Goal: Task Accomplishment & Management: Manage account settings

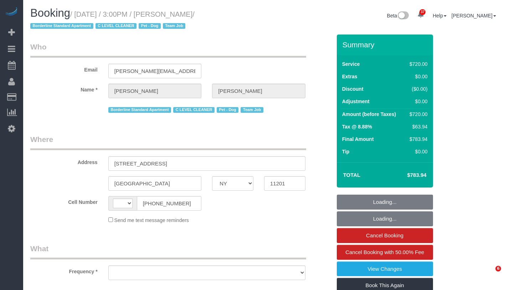
select select "NY"
select select "string:US"
select select "object:592"
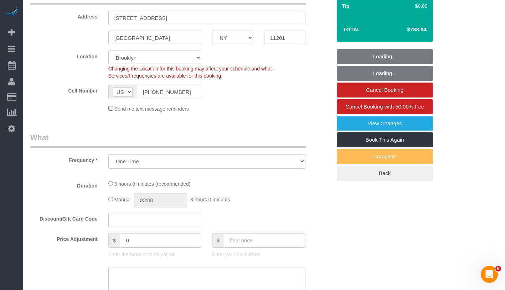
select select "string:stripe-pm_1SE9fS4VGloSiKo7iQJ7ZpLW"
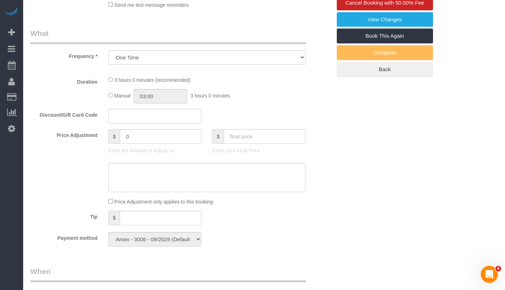
scroll to position [288, 0]
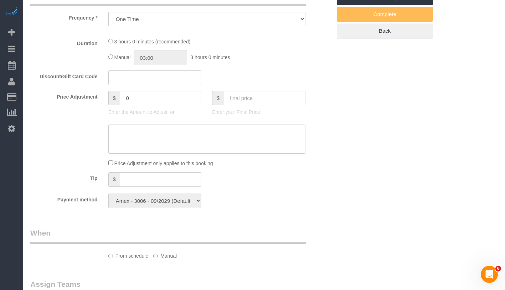
select select "3"
select select "180"
select select "spot1"
select select "number:63"
select select "number:78"
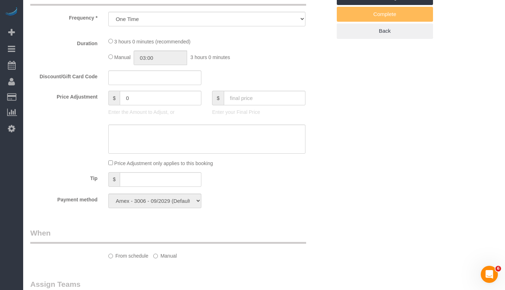
select select "number:13"
select select "number:5"
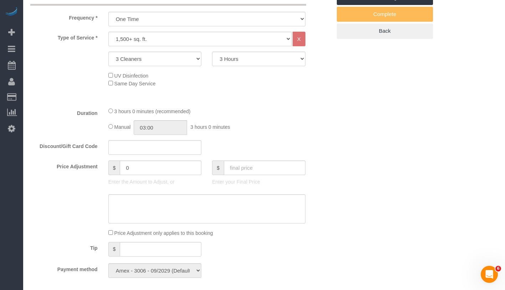
select select "object:1443"
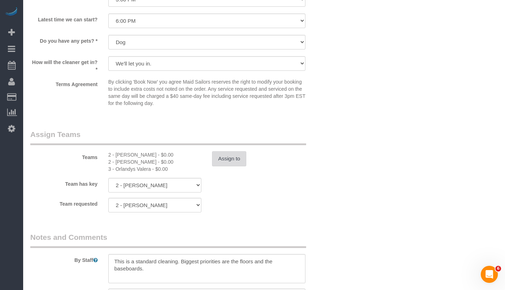
scroll to position [825, 0]
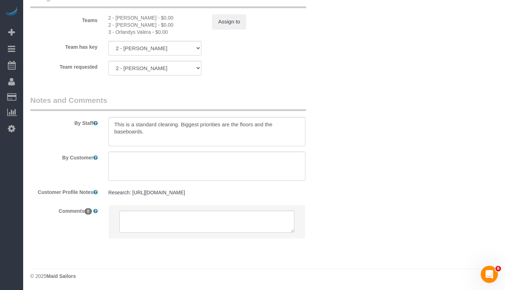
drag, startPoint x: 111, startPoint y: 17, endPoint x: 151, endPoint y: 34, distance: 42.9
click at [151, 34] on div "2 - Marilu Quintero - $0.00 2 - Milagros Ramirez - $0.00 3 - Orlandys Valera - …" at bounding box center [155, 24] width 104 height 21
copy div "- Marilu Quintero - $0.00 2 - Milagros Ramirez - $0.00 3 - Orlandys Valera"
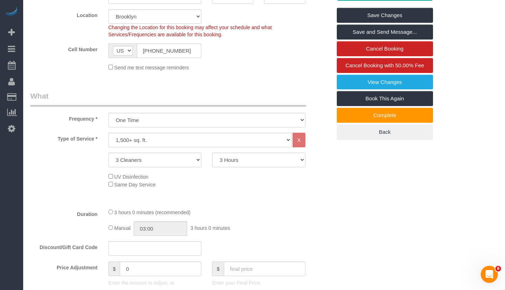
scroll to position [0, 0]
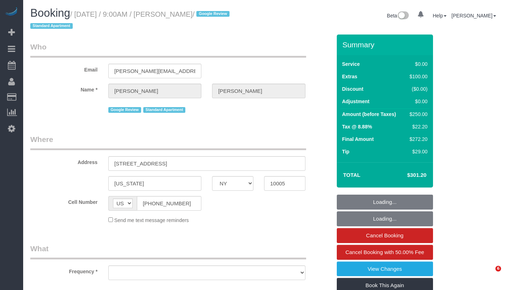
select select "NY"
select select "string:stripe-pm_1RIxMX4VGloSiKo7xwk9fBTx"
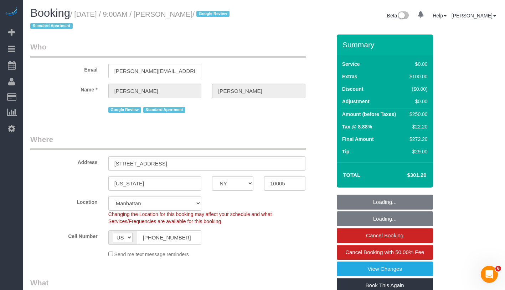
select select "object:1082"
select select "spot1"
select select "number:56"
select select "number:90"
select select "number:15"
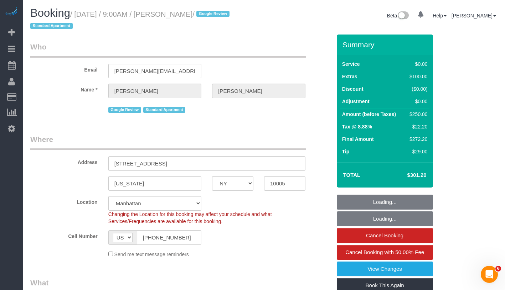
select select "number:5"
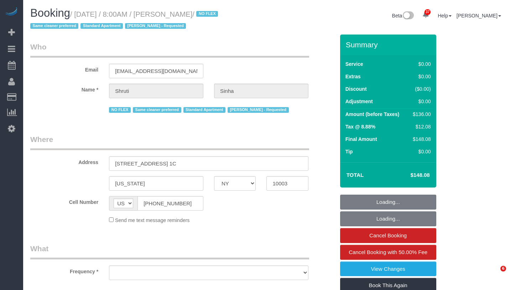
select select "NY"
select select "string:stripe-pm_1Nmzti4VGloSiKo7h2tyAH5l"
select select "1"
select select "object:1079"
select select "number:89"
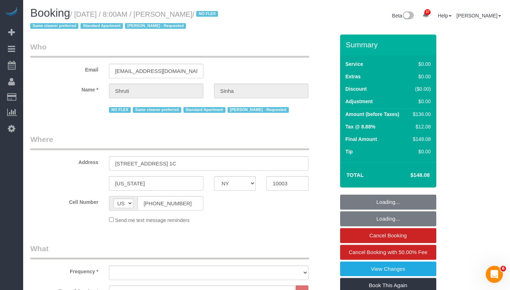
select select "number:90"
select select "number:15"
select select "number:5"
select select "spot1"
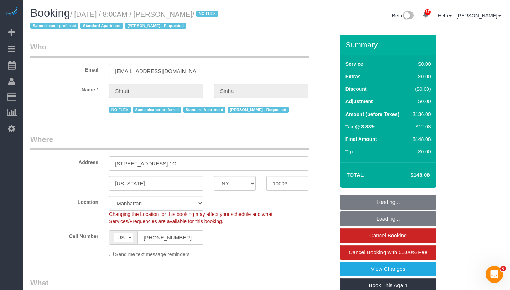
select select "object:1526"
select select "spot40"
select select "1"
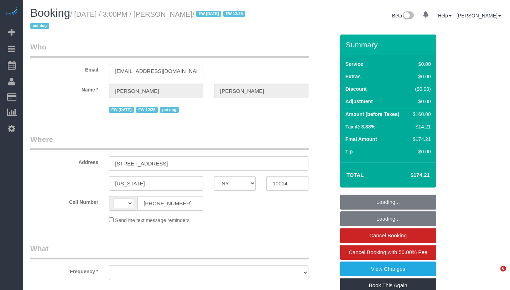
select select "NY"
select select "object:580"
select select "1"
select select "number:63"
select select "number:76"
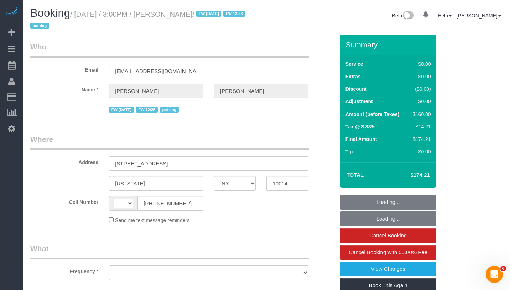
select select "number:13"
select select "number:5"
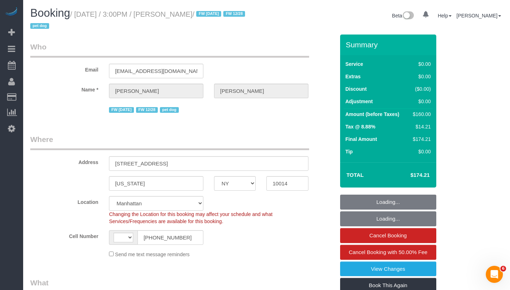
select select "object:1081"
select select "string:[GEOGRAPHIC_DATA]"
select select "string:stripe-pm_1PpWXg4VGloSiKo7I5Xh9ocu"
select select "spot1"
select select "1"
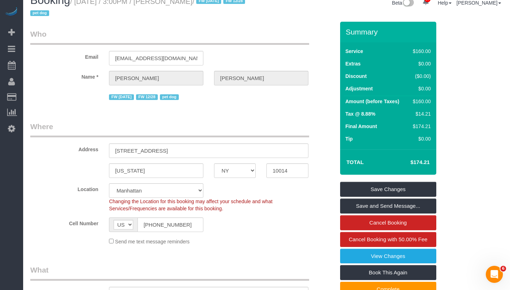
scroll to position [14, 0]
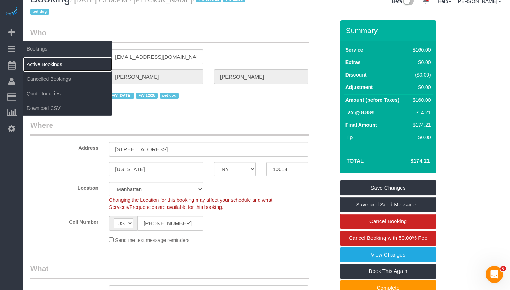
click at [69, 65] on link "Active Bookings" at bounding box center [67, 64] width 89 height 14
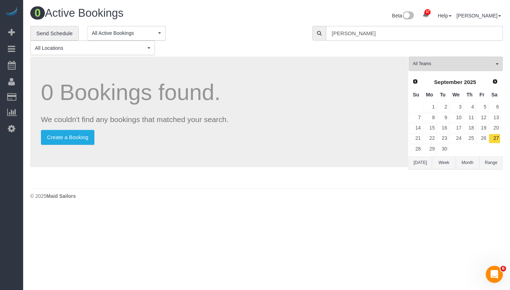
click at [402, 30] on input "Francesca Racanell" at bounding box center [414, 33] width 177 height 15
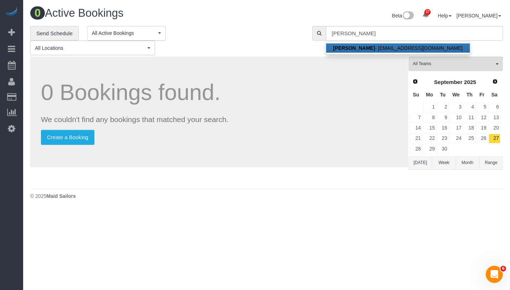
click at [379, 46] on link "Rebecca Javens - rebeccaannjavens@gmail.com" at bounding box center [398, 47] width 144 height 9
type input "rebeccaannjavens@gmail.com"
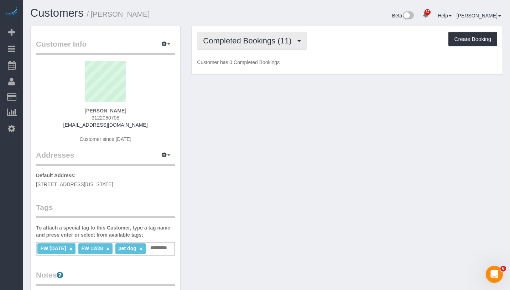
click at [222, 41] on span "Completed Bookings (11)" at bounding box center [249, 40] width 92 height 9
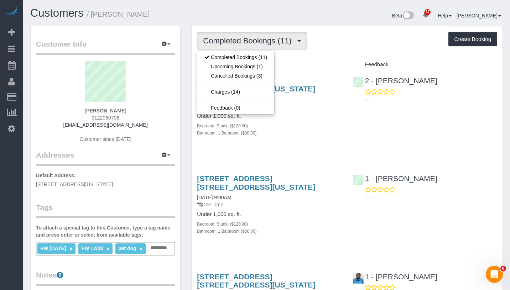
click at [267, 25] on div "Beta 37 Your Notifications You have 0 alerts × You have 1 to charge for 10/08/2…" at bounding box center [388, 16] width 242 height 19
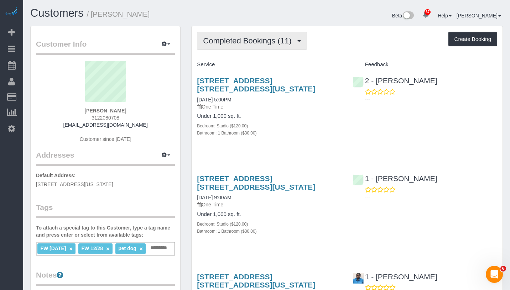
click at [224, 40] on span "Completed Bookings (11)" at bounding box center [249, 40] width 92 height 9
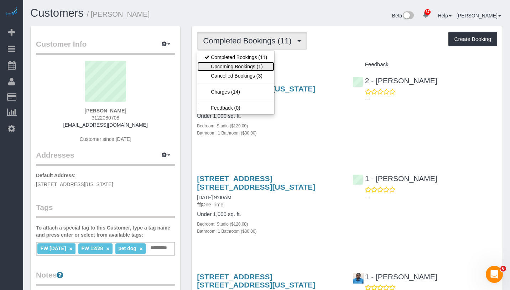
click at [224, 67] on link "Upcoming Bookings (1)" at bounding box center [235, 66] width 77 height 9
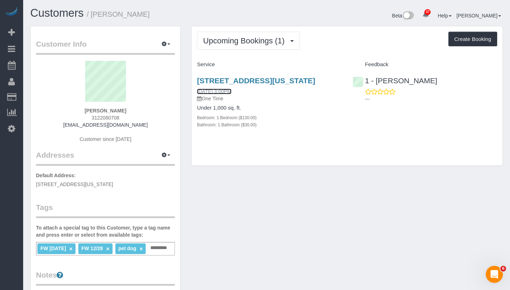
click at [219, 94] on link "10/08/2025 3:00PM" at bounding box center [214, 92] width 34 height 6
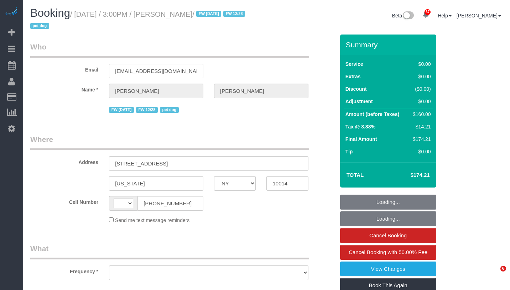
select select "NY"
select select "1"
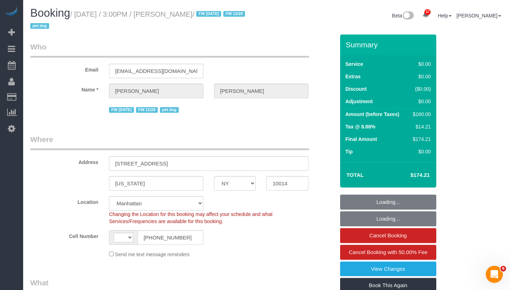
select select "string:stripe-pm_1PpWXg4VGloSiKo7I5Xh9ocu"
select select "string:[GEOGRAPHIC_DATA]"
select select "object:1077"
select select "number:63"
select select "number:76"
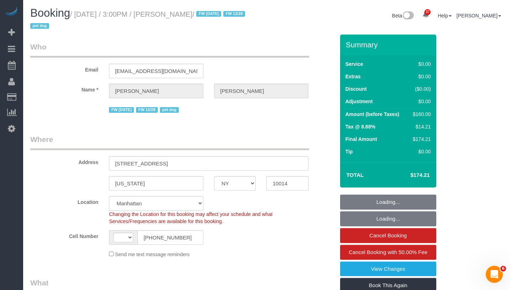
select select "number:13"
select select "number:5"
select select "object:1122"
select select "spot1"
select select "1"
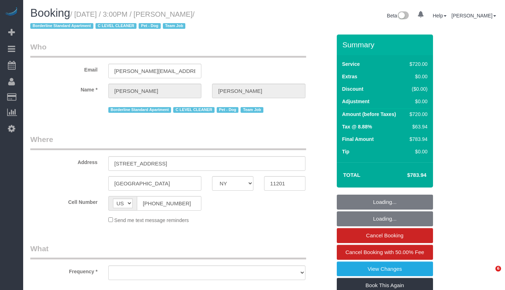
select select "NY"
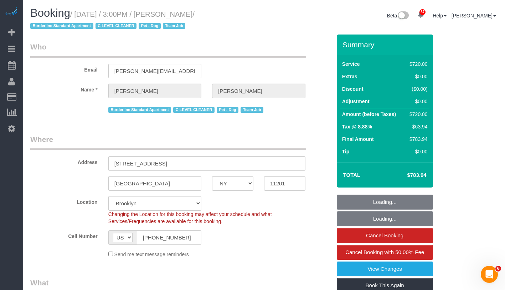
select select "string:stripe-pm_1SE9fS4VGloSiKo7iQJ7ZpLW"
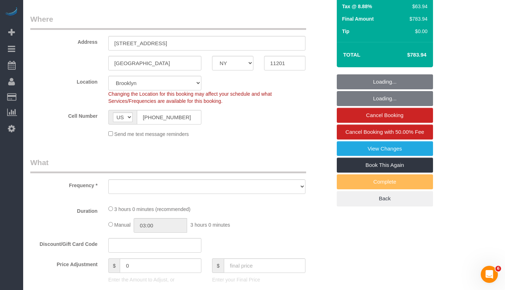
scroll to position [236, 0]
select select "object:841"
select select "3"
select select "180"
select select "spot1"
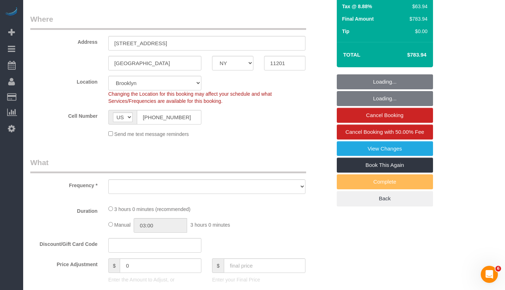
select select "number:63"
select select "number:78"
select select "number:13"
select select "number:5"
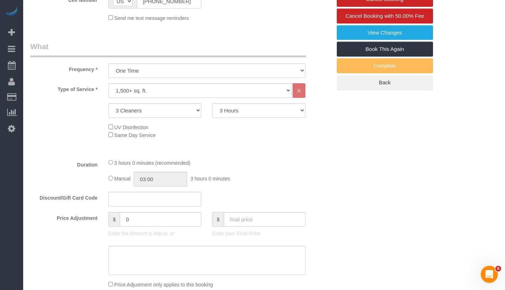
select select "object:1443"
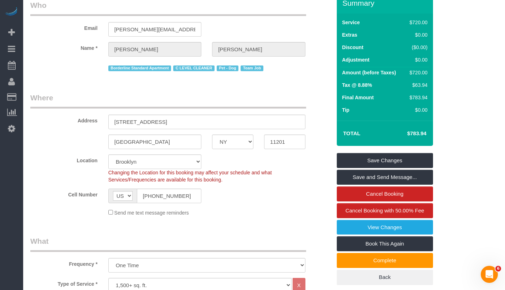
scroll to position [0, 0]
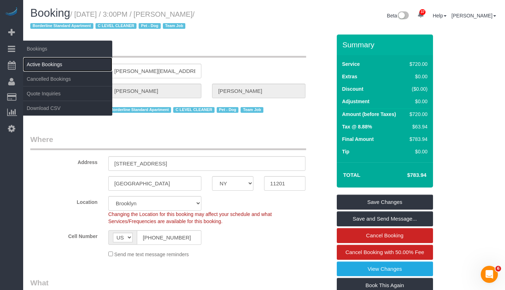
click at [57, 63] on link "Active Bookings" at bounding box center [67, 64] width 89 height 14
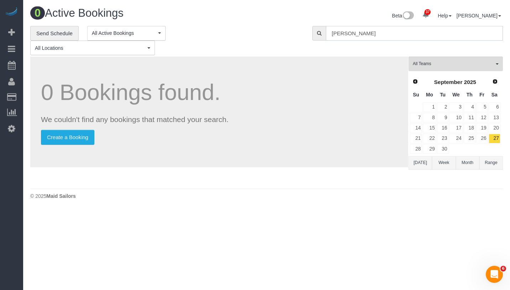
click at [369, 33] on input "rebecca javens" at bounding box center [414, 33] width 177 height 15
paste input "[PERSON_NAME]"
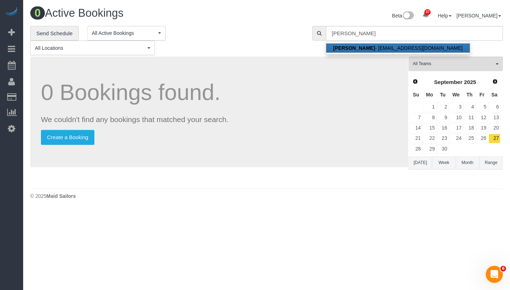
click at [371, 47] on link "Ray Sabbineni - raysabb3254@gmail.com" at bounding box center [398, 47] width 144 height 9
type input "[EMAIL_ADDRESS][DOMAIN_NAME]"
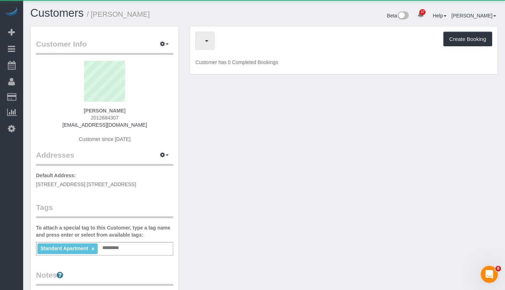
click at [214, 46] on button "button" at bounding box center [204, 41] width 19 height 18
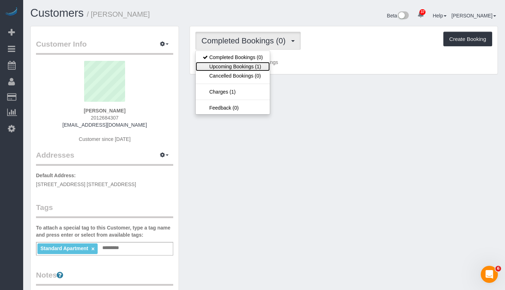
click at [249, 63] on link "Upcoming Bookings (1)" at bounding box center [232, 66] width 74 height 9
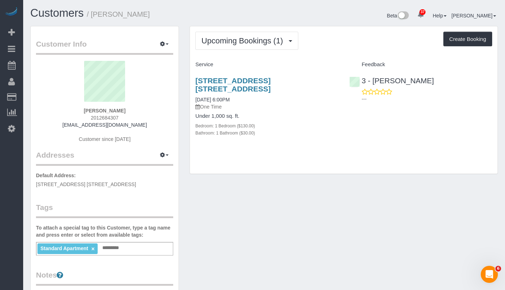
drag, startPoint x: 79, startPoint y: 112, endPoint x: 137, endPoint y: 112, distance: 58.0
click at [137, 112] on div "Ray Sabbineni 2012684307 raysabb3254@gmail.com Customer since 2025" at bounding box center [104, 105] width 137 height 89
copy strong "[PERSON_NAME]"
drag, startPoint x: 191, startPoint y: 100, endPoint x: 244, endPoint y: 100, distance: 53.1
click at [244, 100] on div "25-10 38th Avenue, Apt. 4b, Long Island City, NY 11101 10/08/2025 6:00PM One Ti…" at bounding box center [266, 111] width 153 height 80
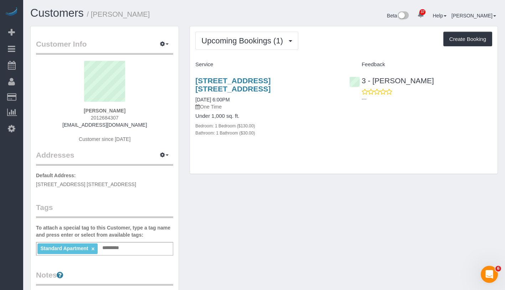
copy link "[DATE] 6:00PM"
drag, startPoint x: 192, startPoint y: 78, endPoint x: 257, endPoint y: 90, distance: 67.0
click at [257, 90] on div "25-10 38th Avenue, Apt. 4b, Long Island City, NY 11101 10/08/2025 6:00PM One Ti…" at bounding box center [266, 111] width 153 height 80
copy link "25-10 38th Avenue, Apt. 4b, Long Island City, NY 11101"
click at [231, 61] on div "Service" at bounding box center [266, 65] width 153 height 12
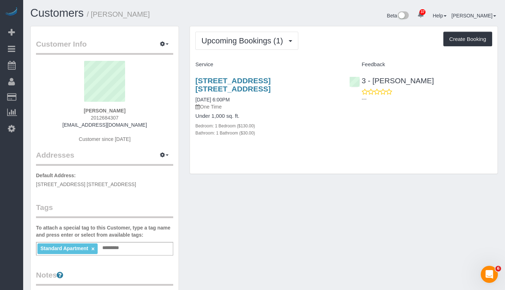
drag, startPoint x: 193, startPoint y: 73, endPoint x: 253, endPoint y: 89, distance: 62.0
click at [253, 89] on div "25-10 38th Avenue, Apt. 4b, Long Island City, NY 11101 10/08/2025 6:00PM One Ti…" at bounding box center [266, 111] width 153 height 80
copy link "25-10 38th Avenue, Apt. 4b, Long Island City, NY 11101"
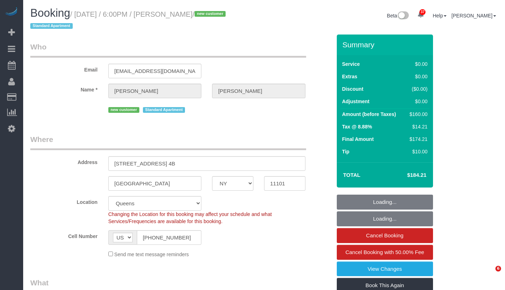
select select "NY"
select select "1"
select select "number:89"
select select "number:90"
select select "number:15"
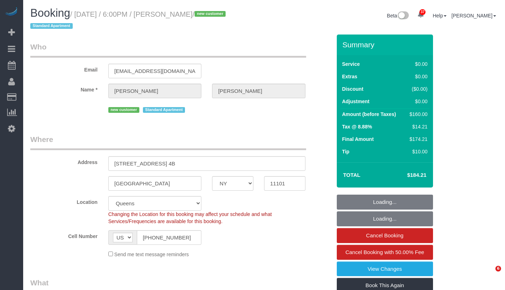
select select "number:7"
select select "spot1"
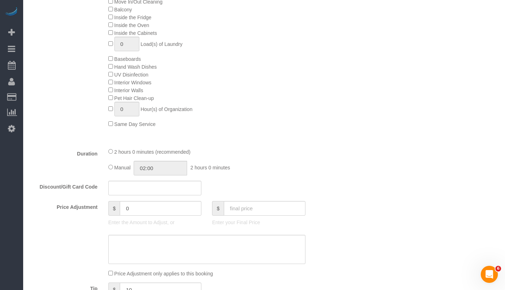
scroll to position [431, 0]
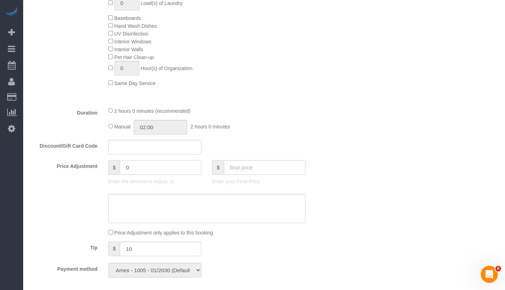
click at [135, 168] on input "0" at bounding box center [161, 167] width 82 height 15
type input "-25"
click at [152, 204] on textarea at bounding box center [206, 208] width 197 height 29
type textarea "C"
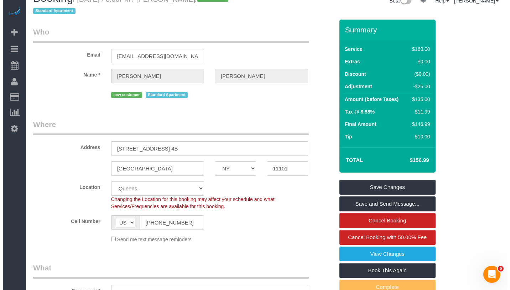
scroll to position [0, 0]
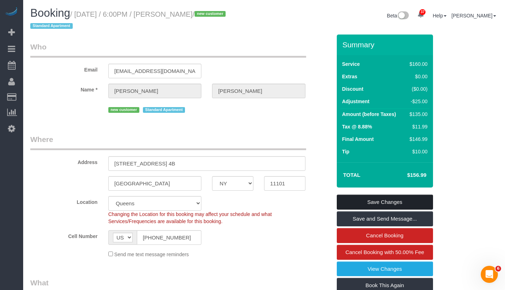
type textarea "Rescheduled, cleaner couldn't make it"
click at [415, 199] on link "Save Changes" at bounding box center [385, 202] width 96 height 15
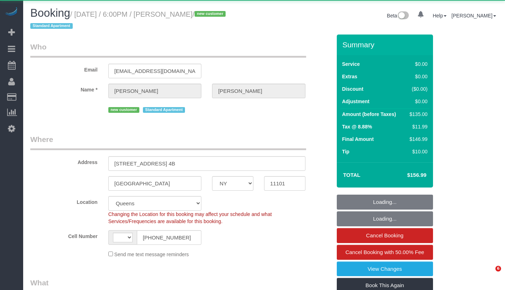
select select "NY"
select select "1"
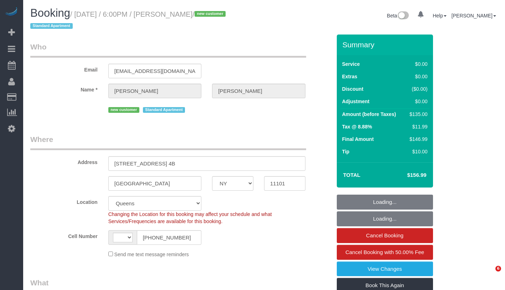
select select "string:[GEOGRAPHIC_DATA]"
select select "object:1466"
select select "number:89"
select select "number:90"
select select "number:15"
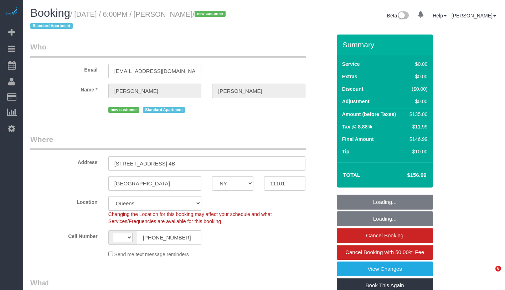
select select "number:7"
select select "spot1"
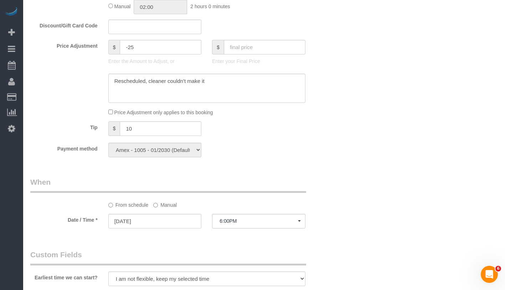
scroll to position [678, 0]
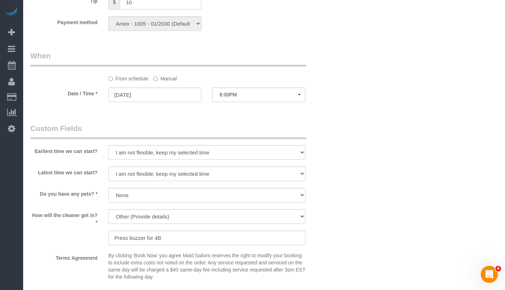
click at [164, 79] on label "Manual" at bounding box center [165, 78] width 24 height 10
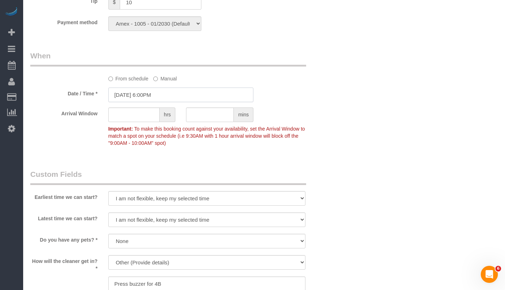
click at [173, 90] on input "[DATE] 6:00PM" at bounding box center [180, 95] width 145 height 15
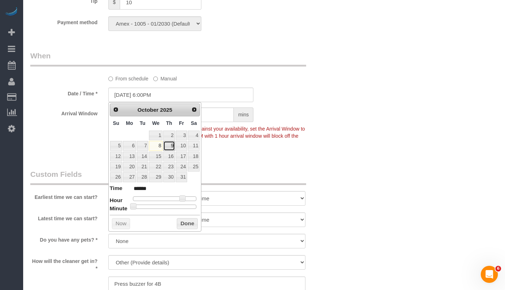
click at [174, 146] on link "9" at bounding box center [169, 146] width 12 height 10
type input "[DATE] 6:00PM"
click at [174, 146] on link "9" at bounding box center [169, 146] width 12 height 10
click at [194, 226] on button "Done" at bounding box center [187, 223] width 21 height 11
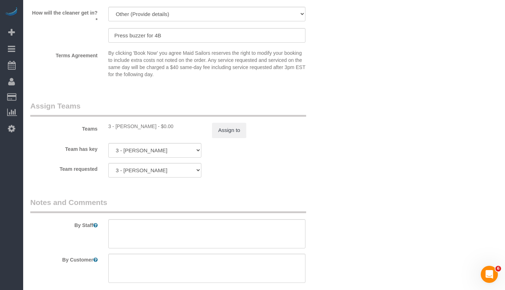
scroll to position [928, 0]
click at [227, 130] on button "Assign to" at bounding box center [229, 128] width 34 height 15
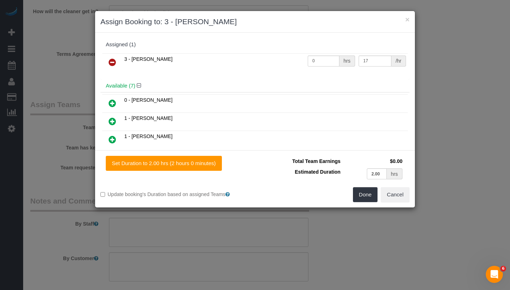
click at [115, 62] on icon at bounding box center [112, 62] width 7 height 9
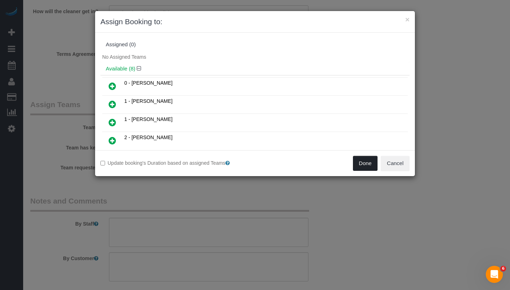
click at [367, 156] on button "Done" at bounding box center [365, 163] width 25 height 15
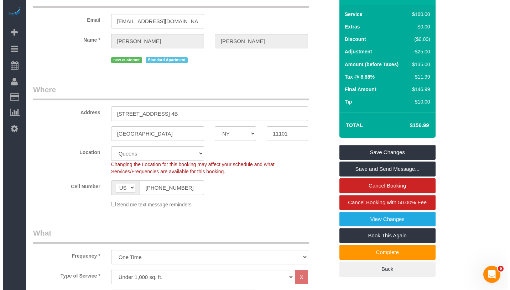
scroll to position [0, 0]
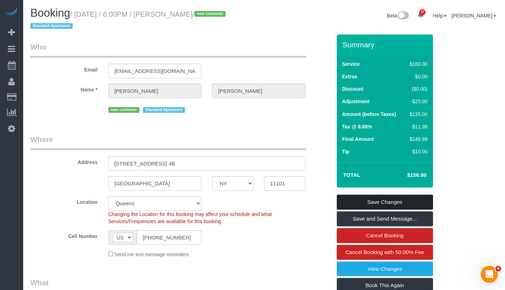
click at [423, 196] on link "Save Changes" at bounding box center [385, 202] width 96 height 15
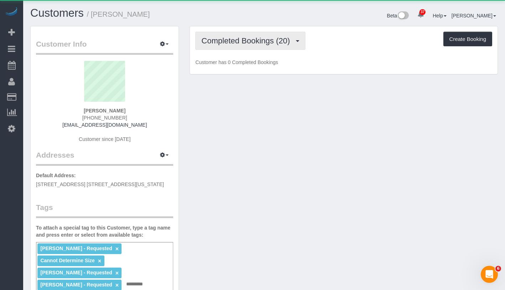
click at [224, 42] on span "Completed Bookings (20)" at bounding box center [247, 40] width 92 height 9
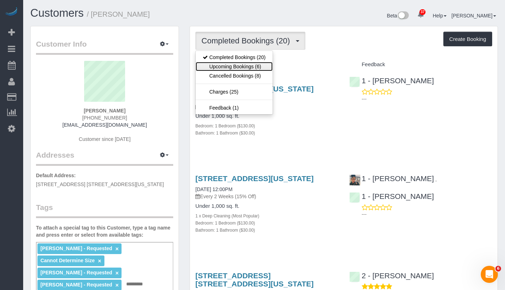
click at [225, 64] on link "Upcoming Bookings (6)" at bounding box center [233, 66] width 77 height 9
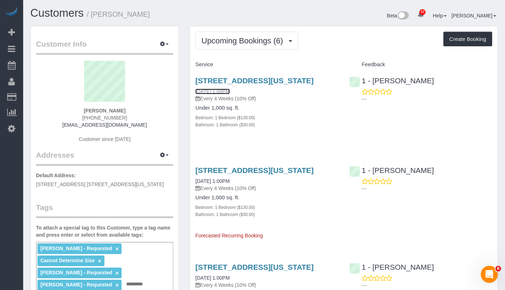
click at [229, 90] on link "10/15/2025 1:00PM" at bounding box center [212, 92] width 34 height 6
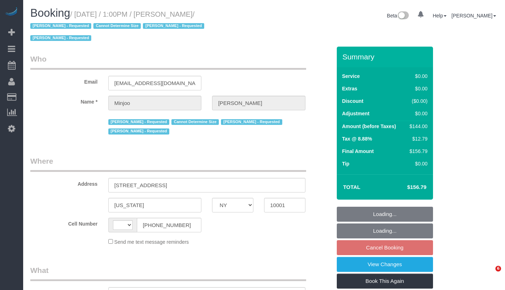
select select "NY"
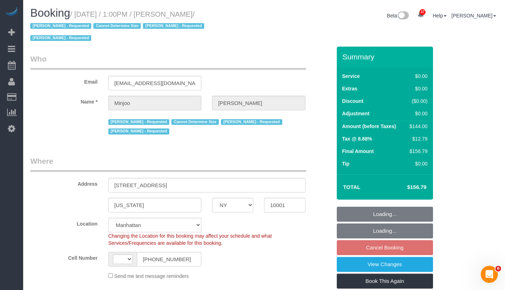
select select "object:834"
select select "string:[GEOGRAPHIC_DATA]"
select select "string:stripe-pm_1S195S4VGloSiKo7MwvOt8Nb"
select select "1"
select select "spot6"
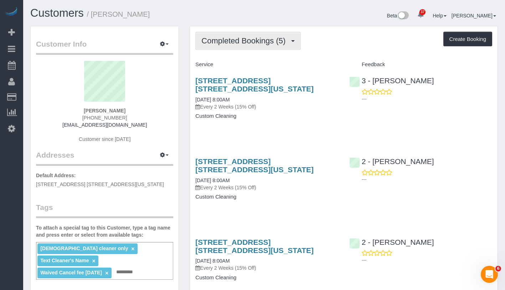
click at [257, 41] on span "Completed Bookings (5)" at bounding box center [245, 40] width 88 height 9
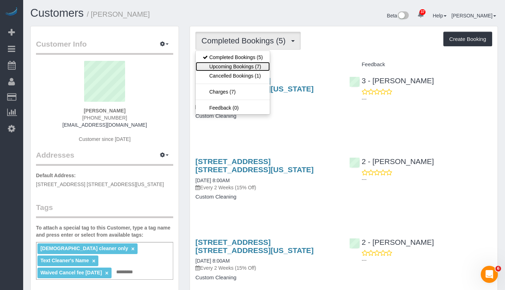
click at [240, 69] on link "Upcoming Bookings (7)" at bounding box center [232, 66] width 74 height 9
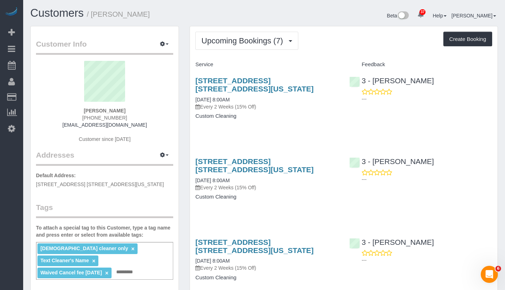
drag, startPoint x: 81, startPoint y: 109, endPoint x: 135, endPoint y: 113, distance: 54.3
click at [135, 113] on div "Roheen Ahsan 1 (469) 516-8027 roheenahsan@hotmail.com Customer since 2025" at bounding box center [104, 105] width 137 height 89
copy strong "Roheen Ahsan"
drag, startPoint x: 190, startPoint y: 95, endPoint x: 257, endPoint y: 101, distance: 67.5
click at [257, 101] on div "325 West Broadway, Apt. 4b, New York, NY 10013 10/10/2025 8:00AM Every 2 Weeks …" at bounding box center [266, 102] width 153 height 63
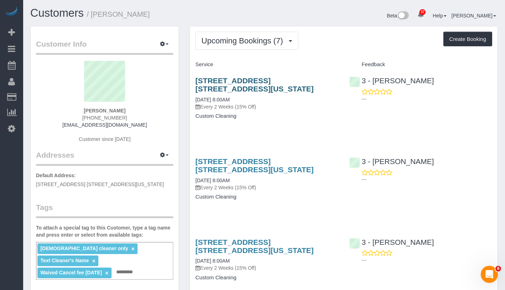
copy link "10/10/2025 8:00AM"
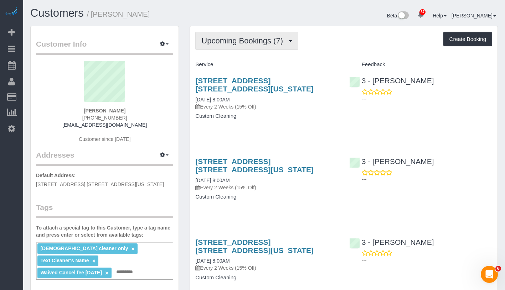
click at [231, 43] on span "Upcoming Bookings (7)" at bounding box center [243, 40] width 85 height 9
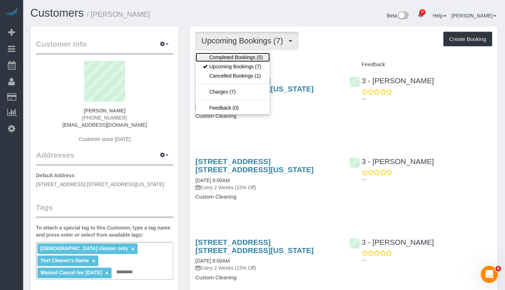
click at [233, 56] on link "Completed Bookings (5)" at bounding box center [232, 57] width 74 height 9
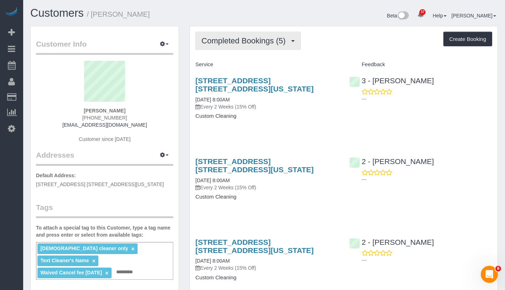
click at [250, 41] on span "Completed Bookings (5)" at bounding box center [245, 40] width 88 height 9
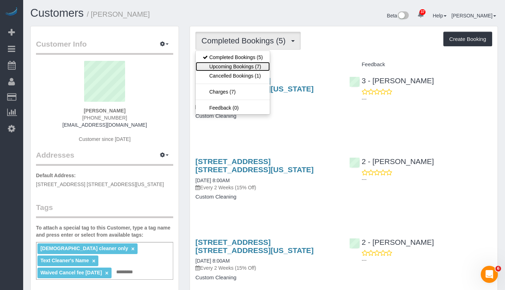
click at [237, 64] on link "Upcoming Bookings (7)" at bounding box center [232, 66] width 74 height 9
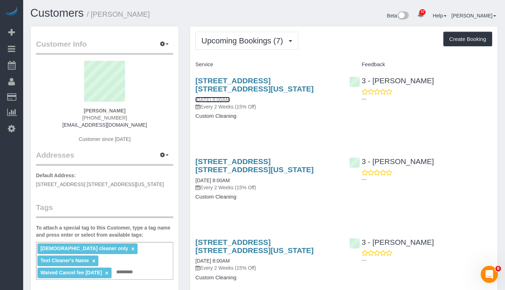
click at [229, 101] on link "10/10/2025 8:00AM" at bounding box center [212, 100] width 34 height 6
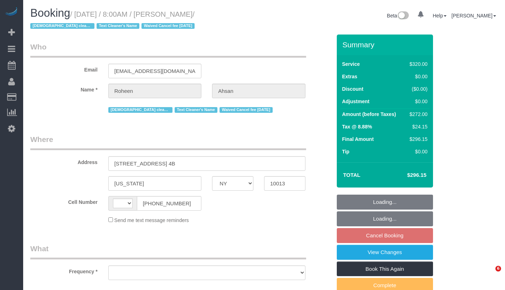
select select "NY"
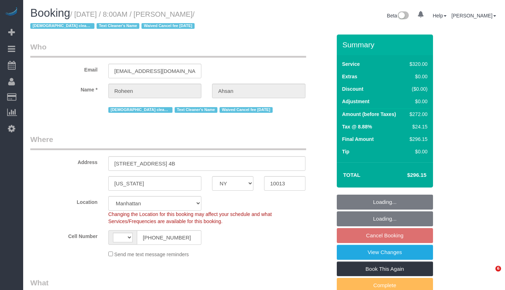
select select "object:727"
select select "string:[GEOGRAPHIC_DATA]"
select select "string:stripe-pm_1RdfN24VGloSiKo70jTmvZbS"
select select "240"
select select "spot1"
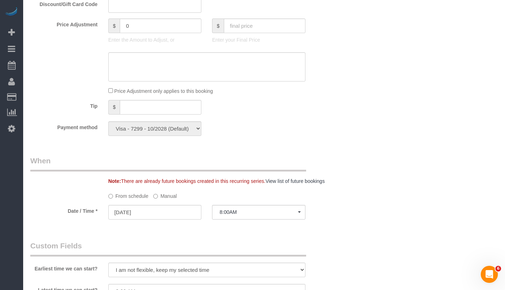
scroll to position [772, 0]
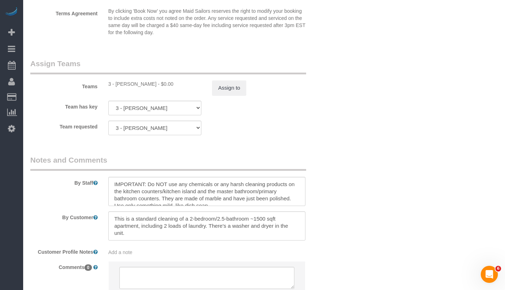
drag, startPoint x: 115, startPoint y: 83, endPoint x: 150, endPoint y: 86, distance: 34.3
click at [150, 86] on div "3 - [PERSON_NAME] - $0.00" at bounding box center [154, 83] width 93 height 7
copy div "[PERSON_NAME] -"
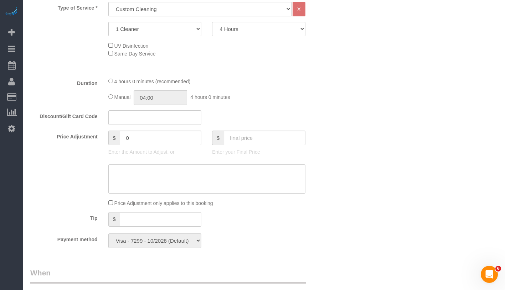
scroll to position [558, 0]
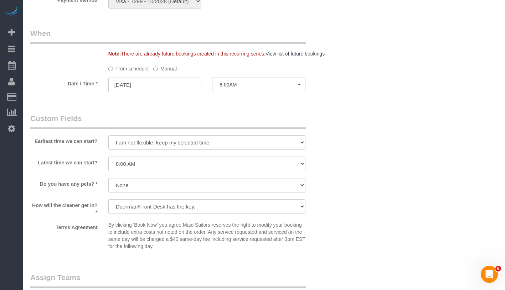
click at [162, 68] on label "Manual" at bounding box center [165, 68] width 24 height 10
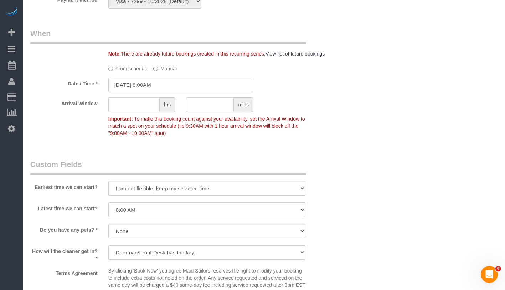
click at [173, 86] on input "[DATE] 8:00AM" at bounding box center [180, 85] width 145 height 15
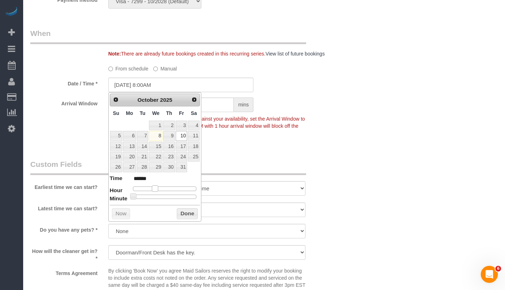
type input "[DATE] 9:00AM"
type input "******"
type input "[DATE] 10:00AM"
type input "*******"
drag, startPoint x: 155, startPoint y: 189, endPoint x: 160, endPoint y: 189, distance: 5.3
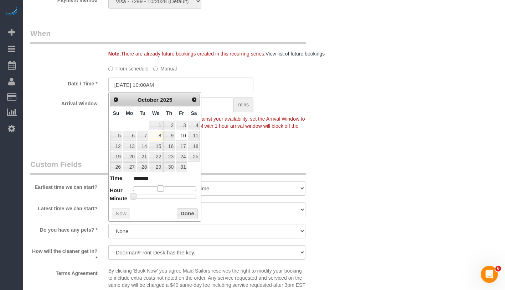
click at [160, 189] on span at bounding box center [160, 189] width 6 height 6
click at [117, 146] on link "12" at bounding box center [116, 147] width 12 height 10
type input "[DATE] 10:00AM"
click at [186, 213] on button "Done" at bounding box center [187, 213] width 21 height 11
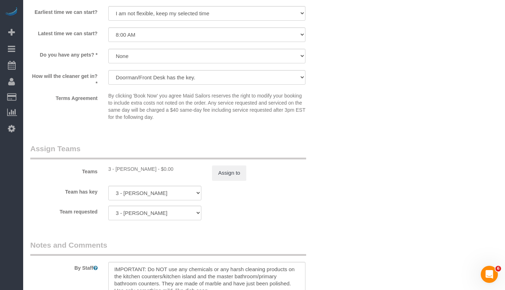
scroll to position [791, 0]
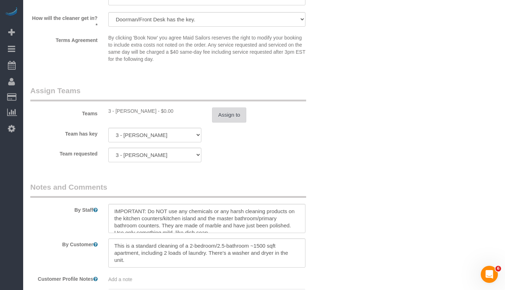
click at [226, 117] on button "Assign to" at bounding box center [229, 115] width 34 height 15
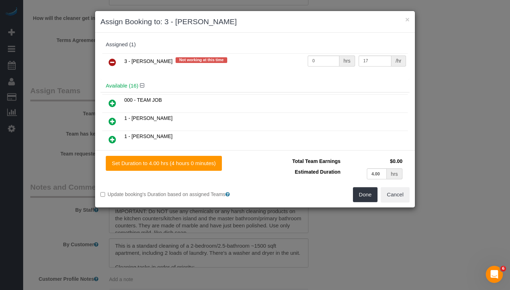
click at [113, 58] on icon at bounding box center [112, 62] width 7 height 9
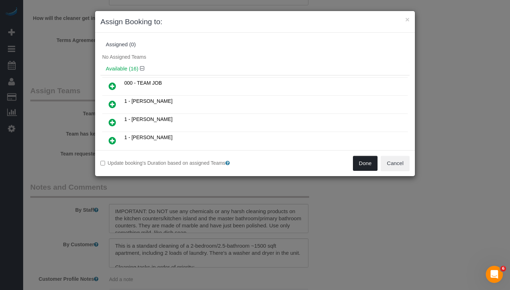
click at [364, 167] on button "Done" at bounding box center [365, 163] width 25 height 15
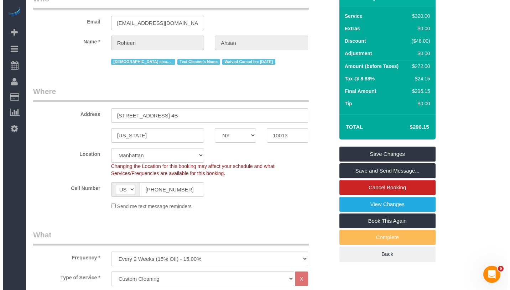
scroll to position [0, 0]
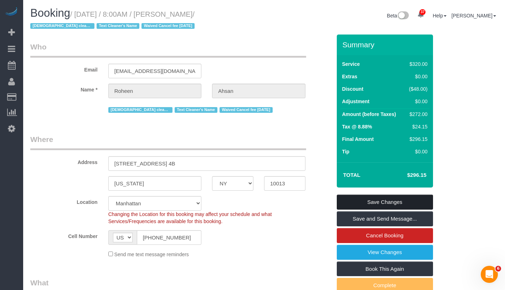
click at [403, 198] on link "Save Changes" at bounding box center [385, 202] width 96 height 15
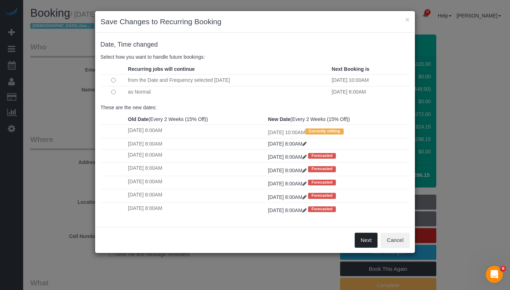
click at [362, 238] on button "Next" at bounding box center [366, 240] width 23 height 15
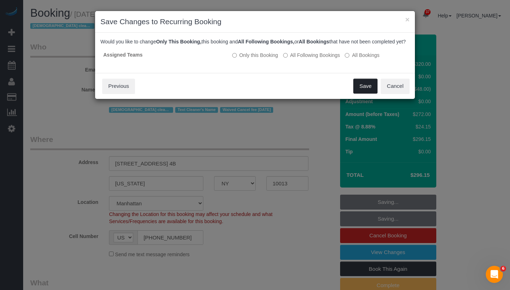
click at [362, 94] on button "Save" at bounding box center [365, 86] width 24 height 15
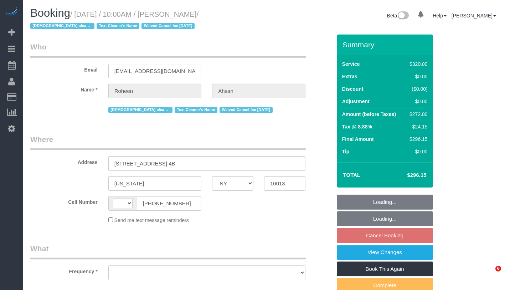
select select "NY"
select select "string:[GEOGRAPHIC_DATA]"
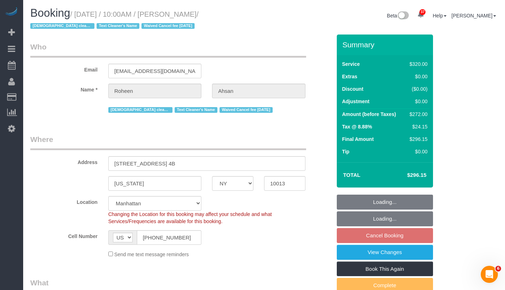
select select "object:827"
select select "string:stripe-pm_1RdfN24VGloSiKo70jTmvZbS"
select select "240"
select select "spot3"
select select "number:89"
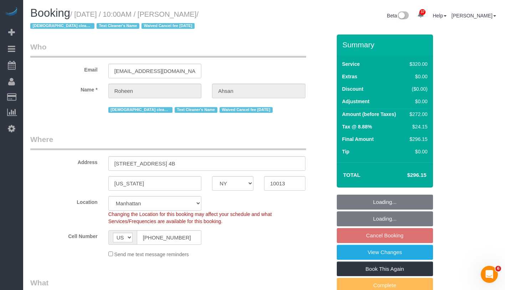
select select "number:68"
select select "number:15"
select select "number:6"
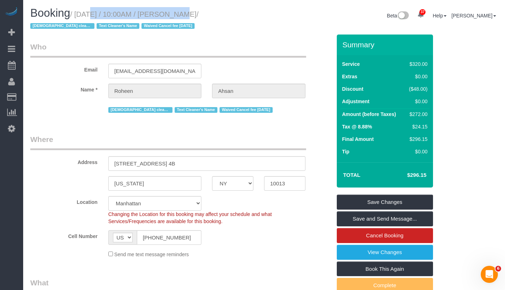
drag, startPoint x: 80, startPoint y: 12, endPoint x: 170, endPoint y: 12, distance: 90.1
click at [170, 12] on small "/ October 12, 2025 / 10:00AM / Roheen Ahsan / Female cleaner only Text Cleaner'…" at bounding box center [114, 20] width 168 height 20
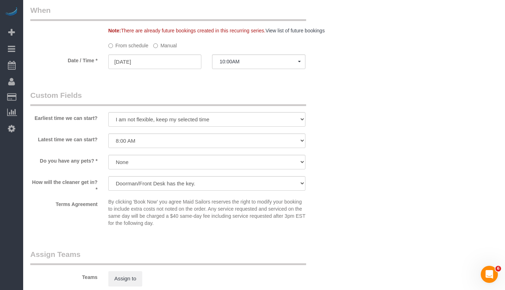
scroll to position [574, 0]
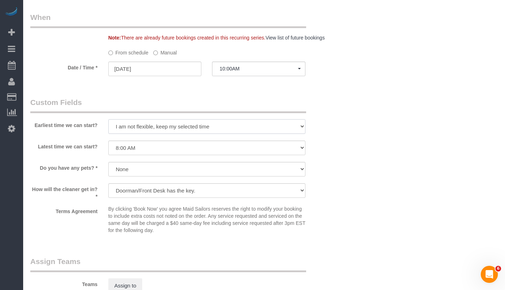
click at [189, 125] on select "I am not flexible, keep my selected time 8:00 AM 9:00 AM 10:00 AM 11:00 AM 12:0…" at bounding box center [206, 126] width 197 height 15
select select "number:58"
click at [108, 119] on select "I am not flexible, keep my selected time 8:00 AM 9:00 AM 10:00 AM 11:00 AM 12:0…" at bounding box center [206, 126] width 197 height 15
click at [179, 146] on select "I am not flexible, keep my selected time 8:00 AM 9:00 AM 10:00 AM 11:00 AM 12:0…" at bounding box center [206, 148] width 197 height 15
select select "number:71"
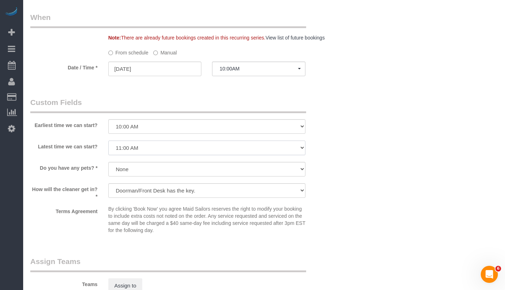
click at [108, 141] on select "I am not flexible, keep my selected time 8:00 AM 9:00 AM 10:00 AM 11:00 AM 12:0…" at bounding box center [206, 148] width 197 height 15
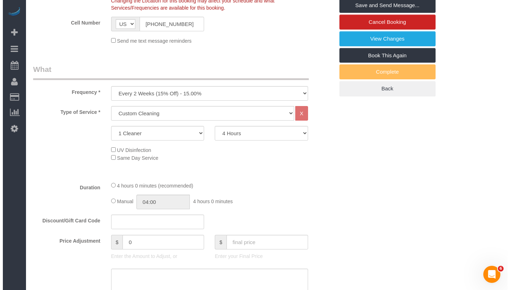
scroll to position [0, 0]
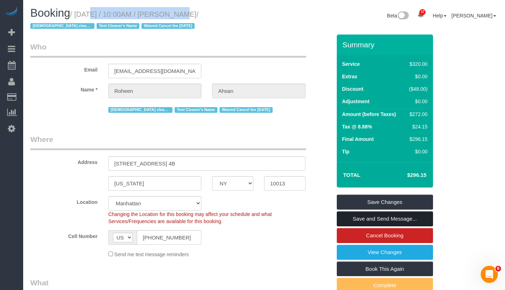
click at [399, 221] on link "Save and Send Message..." at bounding box center [385, 219] width 96 height 15
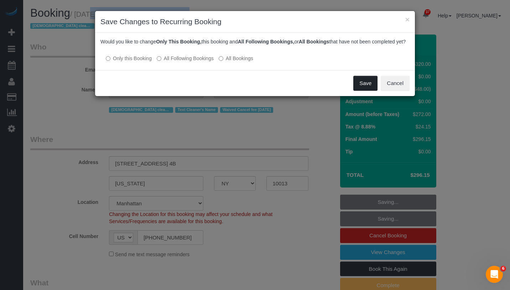
click at [364, 91] on button "Save" at bounding box center [365, 83] width 24 height 15
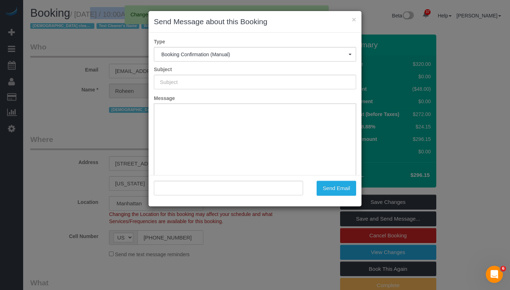
type input "Cleaning Confirmed for 10/12/2025 at 10:00am"
type input ""Roheen Ahsan" <roheenahsan@hotmail.com>"
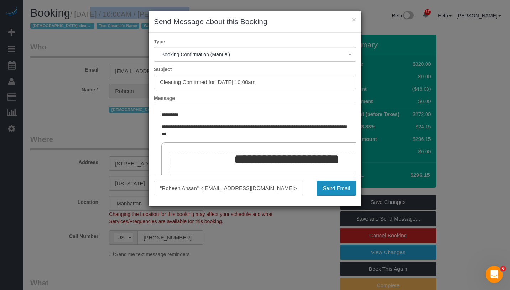
click at [325, 191] on button "Send Email" at bounding box center [337, 188] width 40 height 15
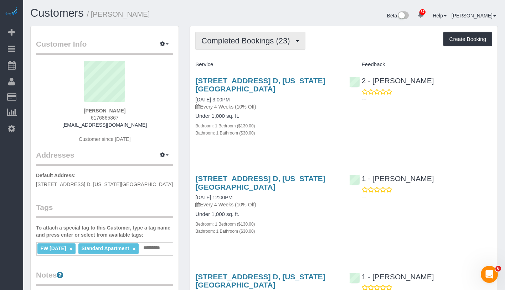
click at [218, 47] on button "Completed Bookings (23)" at bounding box center [250, 41] width 110 height 18
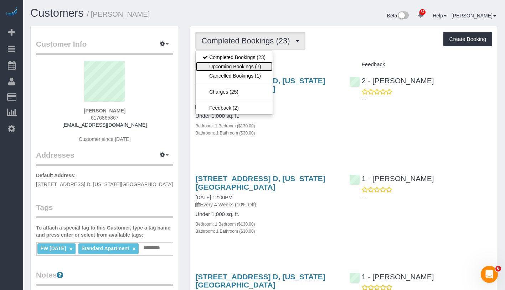
click at [225, 66] on link "Upcoming Bookings (7)" at bounding box center [233, 66] width 77 height 9
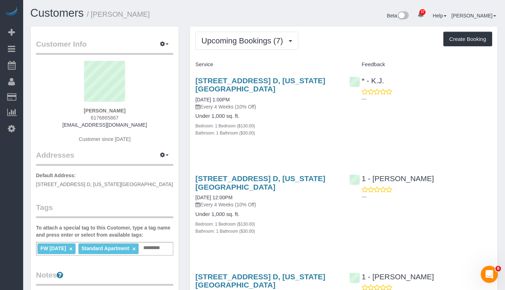
click at [298, 100] on div "[STREET_ADDRESS] D, [US_STATE][GEOGRAPHIC_DATA] [DATE] 1:00PM Every 4 Weeks (10…" at bounding box center [266, 94] width 143 height 34
click at [229, 98] on link "[DATE] 1:00PM" at bounding box center [212, 100] width 34 height 6
drag, startPoint x: 83, startPoint y: 110, endPoint x: 137, endPoint y: 113, distance: 54.5
click at [137, 113] on div "Danielle Kanter 6176865867 dkanter21@gmail.com Customer since 2023" at bounding box center [104, 105] width 137 height 89
copy strong "[PERSON_NAME]"
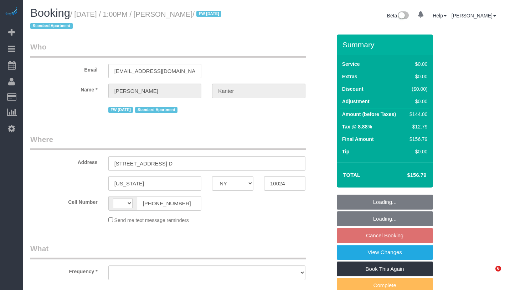
select select "NY"
select select "number:89"
select select "number:90"
select select "number:15"
select select "number:5"
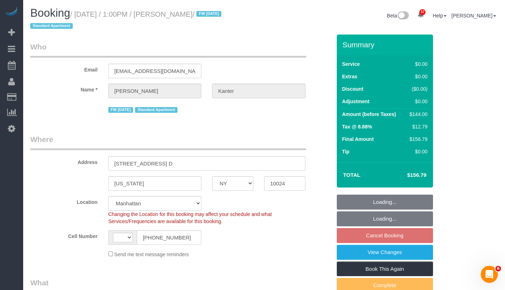
select select "string:stripe-pm_1NcV0h4VGloSiKo7qLh3g6Fz"
select select "string:[GEOGRAPHIC_DATA]"
select select "object:970"
select select "spot6"
select select "object:1081"
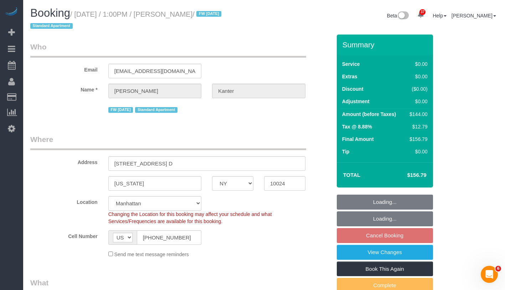
select select "1"
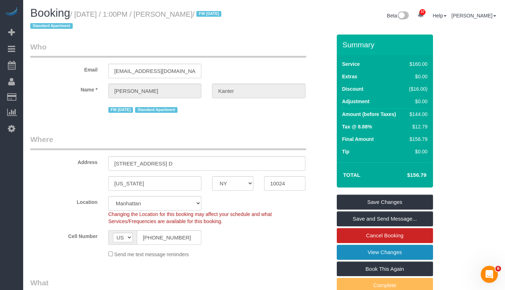
click at [427, 252] on link "View Changes" at bounding box center [385, 252] width 96 height 15
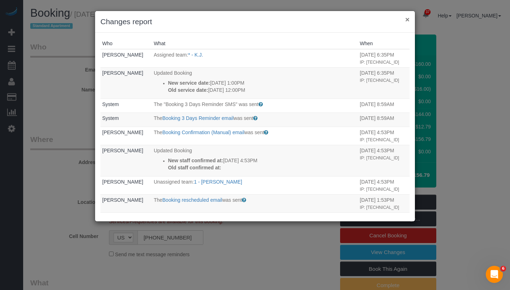
click at [406, 21] on button "×" at bounding box center [407, 19] width 4 height 7
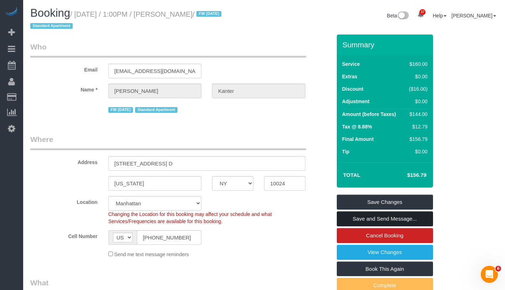
click at [423, 218] on link "Save and Send Message..." at bounding box center [385, 219] width 96 height 15
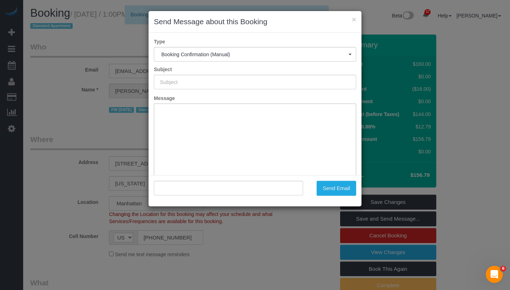
type input "Cleaning Confirmed for 10/10/2025 at 1:00pm"
type input ""Danielle Kanter" <dkanter21@gmail.com>"
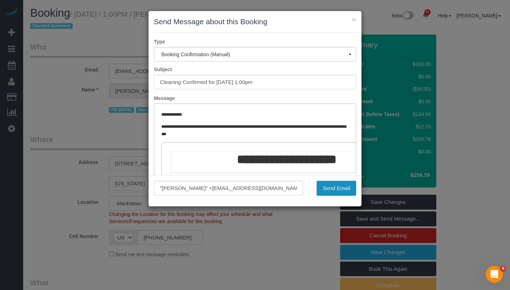
click at [342, 187] on button "Send Email" at bounding box center [337, 188] width 40 height 15
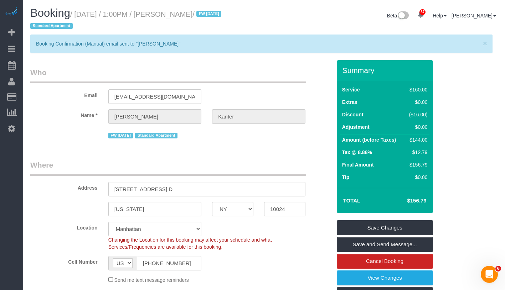
drag, startPoint x: 80, startPoint y: 15, endPoint x: 222, endPoint y: 15, distance: 141.7
click at [222, 15] on small "/ October 10, 2025 / 1:00PM / Danielle Kanter / FW 2/28/24 Standard Apartment" at bounding box center [126, 20] width 193 height 20
copy small "October 10, 2025 / 1:00PM / Danielle Kanter"
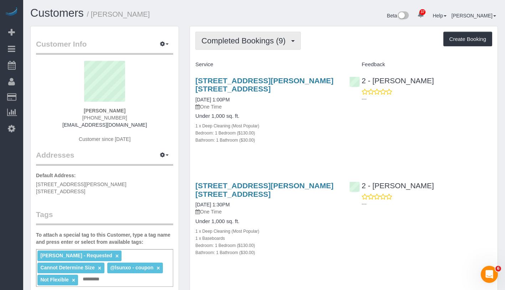
click at [232, 39] on span "Completed Bookings (9)" at bounding box center [245, 40] width 88 height 9
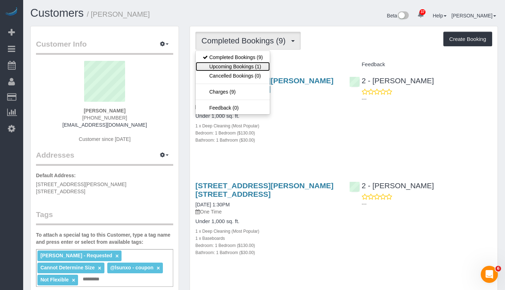
click at [232, 64] on link "Upcoming Bookings (1)" at bounding box center [232, 66] width 74 height 9
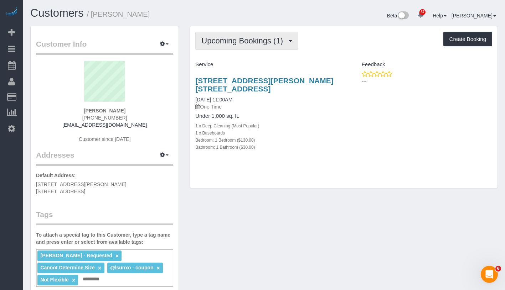
click at [253, 42] on span "Upcoming Bookings (1)" at bounding box center [243, 40] width 85 height 9
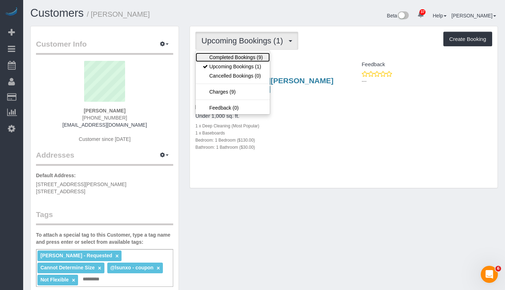
click at [245, 58] on link "Completed Bookings (9)" at bounding box center [232, 57] width 74 height 9
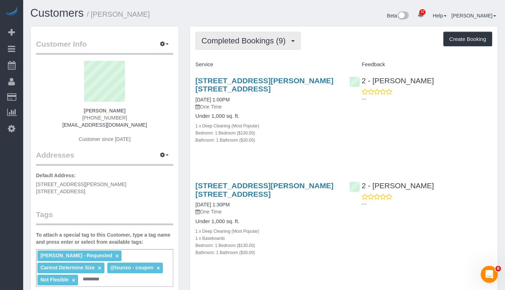
click at [270, 32] on button "Completed Bookings (9)" at bounding box center [247, 41] width 105 height 18
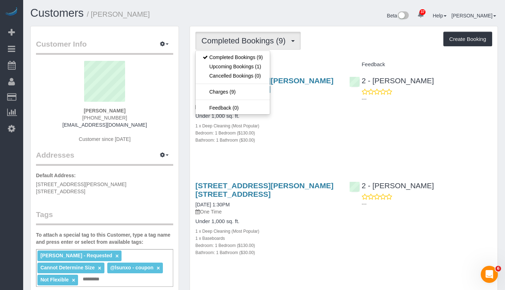
click at [324, 64] on h4 "Service" at bounding box center [266, 65] width 143 height 6
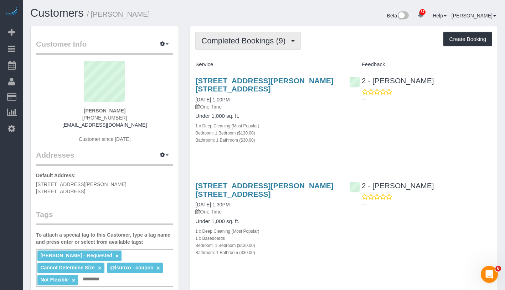
click at [262, 42] on span "Completed Bookings (9)" at bounding box center [245, 40] width 88 height 9
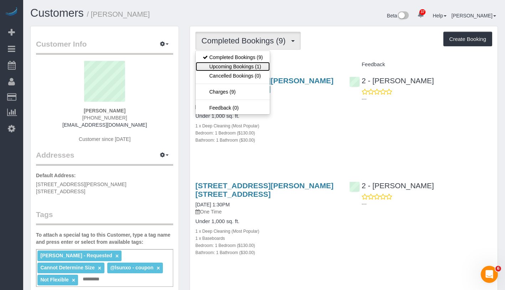
click at [248, 66] on link "Upcoming Bookings (1)" at bounding box center [232, 66] width 74 height 9
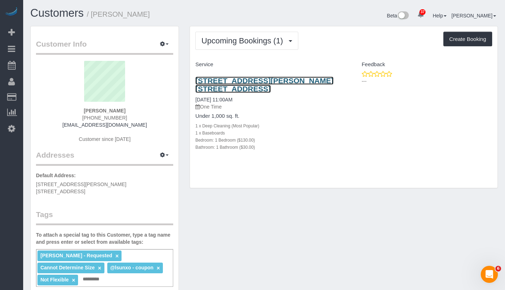
click at [261, 82] on link "[STREET_ADDRESS][PERSON_NAME] [STREET_ADDRESS]" at bounding box center [264, 85] width 138 height 16
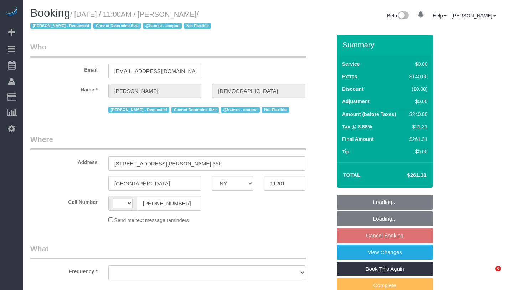
select select "NY"
select select "1"
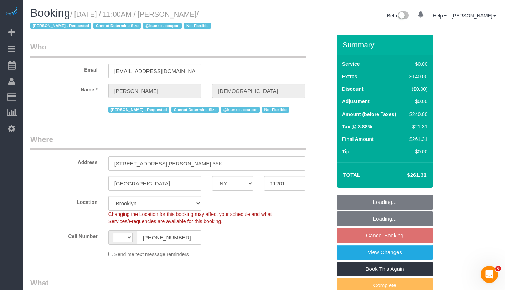
select select "string:[GEOGRAPHIC_DATA]"
select select "string:stripe-pm_1QlXDe4VGloSiKo7mOoR9kTt"
select select "number:89"
select select "number:90"
select select "number:15"
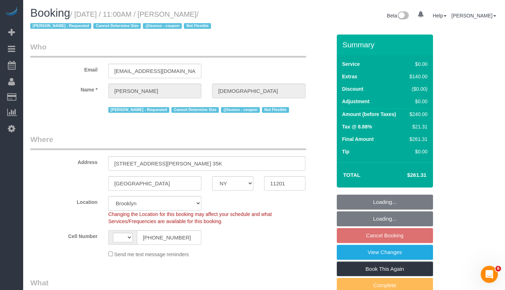
select select "number:5"
select select "object:1071"
select select "spot4"
select select "1"
select select "object:1467"
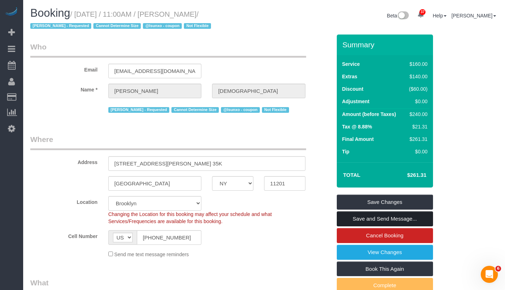
click at [407, 215] on link "Save and Send Message..." at bounding box center [385, 219] width 96 height 15
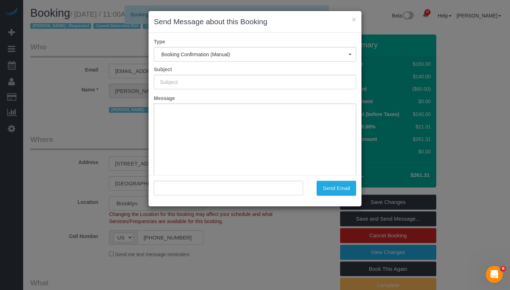
type input "Cleaning Confirmed for 10/11/2025 at 11:00am"
type input ""Samantha Ritenband" <samantharitenband@gmail.com>"
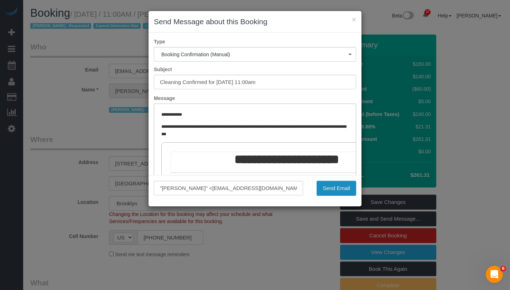
click at [329, 189] on button "Send Email" at bounding box center [337, 188] width 40 height 15
click at [329, 189] on div "Send Email" at bounding box center [334, 188] width 53 height 15
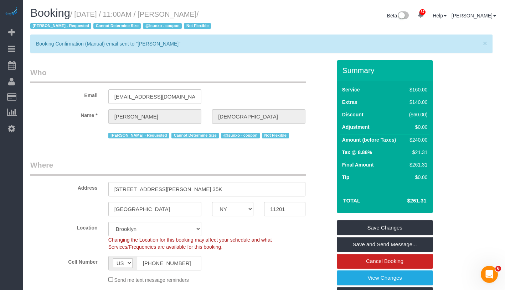
drag, startPoint x: 178, startPoint y: 14, endPoint x: 248, endPoint y: 15, distance: 69.8
click at [213, 15] on small "/ October 11, 2025 / 11:00AM / Samantha Ritenband / Ana Rodriguez - Requested C…" at bounding box center [121, 20] width 183 height 20
copy small "[PERSON_NAME]"
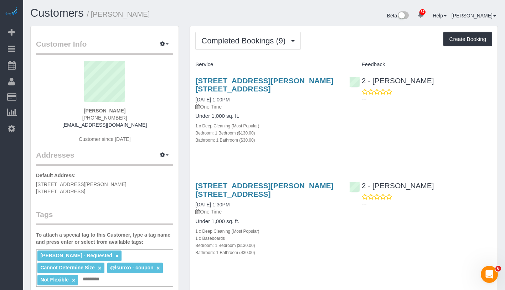
drag, startPoint x: 251, startPoint y: 100, endPoint x: 193, endPoint y: 101, distance: 57.7
click at [193, 101] on div "[STREET_ADDRESS][PERSON_NAME] [STREET_ADDRESS] [DATE] 1:00PM One Time Under 1,0…" at bounding box center [266, 114] width 153 height 87
click at [263, 43] on span "Completed Bookings (9)" at bounding box center [245, 40] width 88 height 9
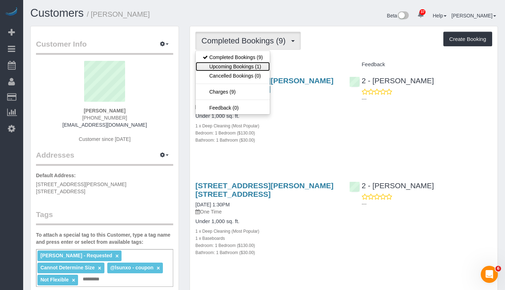
click at [255, 69] on link "Upcoming Bookings (1)" at bounding box center [232, 66] width 74 height 9
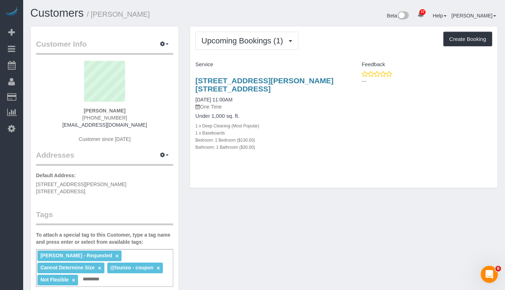
drag, startPoint x: 194, startPoint y: 98, endPoint x: 251, endPoint y: 98, distance: 57.3
click at [251, 98] on div "[STREET_ADDRESS][PERSON_NAME] [STREET_ADDRESS] [DATE] 11:00AM One Time Under 1,…" at bounding box center [266, 118] width 153 height 94
copy link "[DATE] 11:00AM"
